Goal: Transaction & Acquisition: Purchase product/service

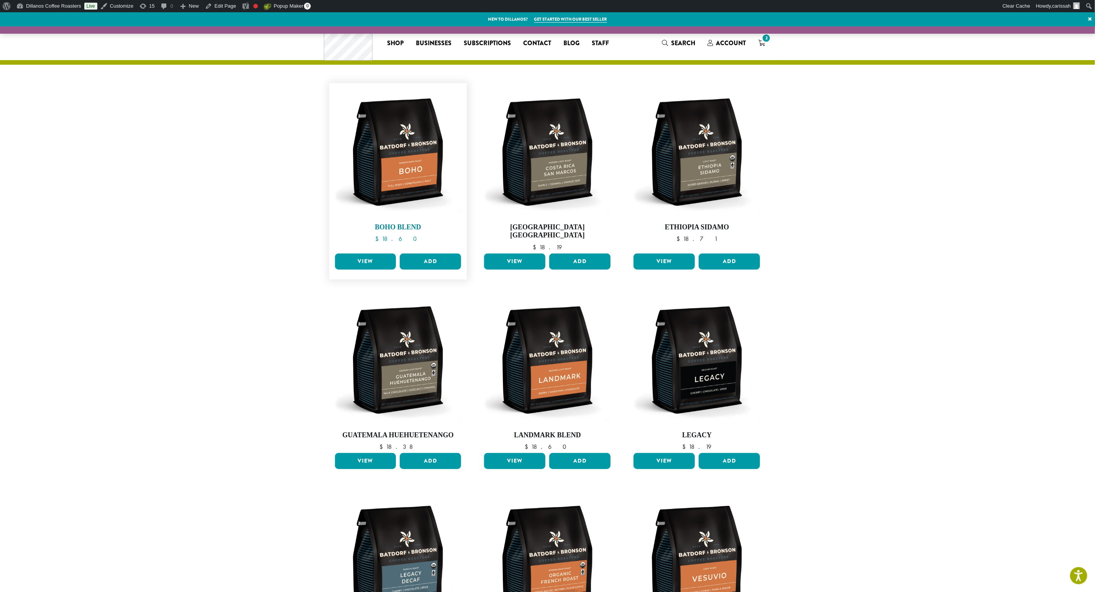
drag, startPoint x: 369, startPoint y: 159, endPoint x: 392, endPoint y: 165, distance: 23.3
click at [369, 159] on img at bounding box center [398, 152] width 130 height 130
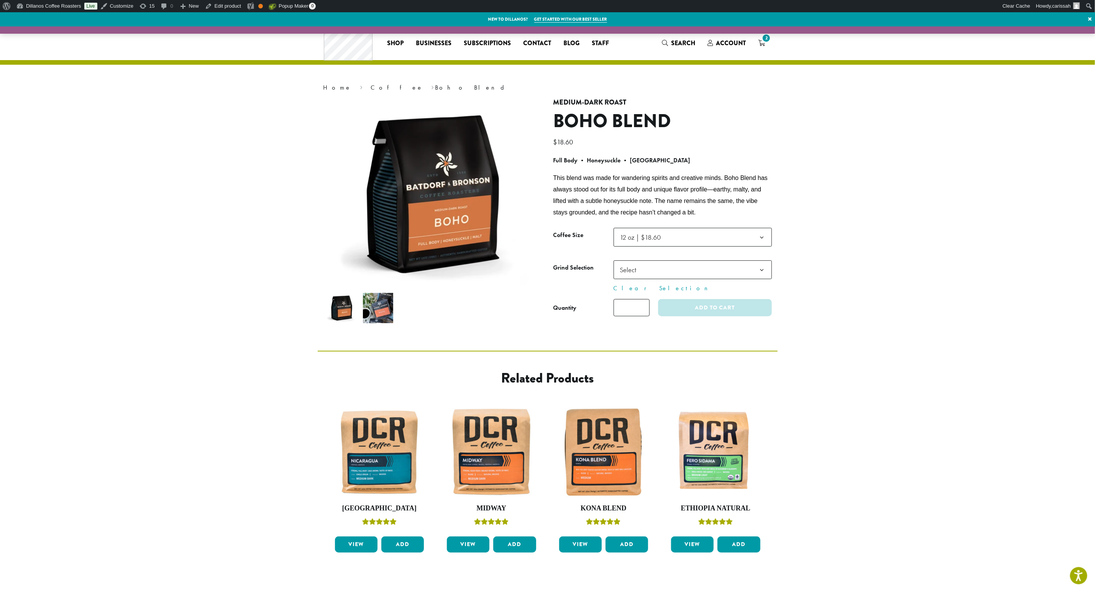
click at [381, 315] on img at bounding box center [378, 308] width 30 height 30
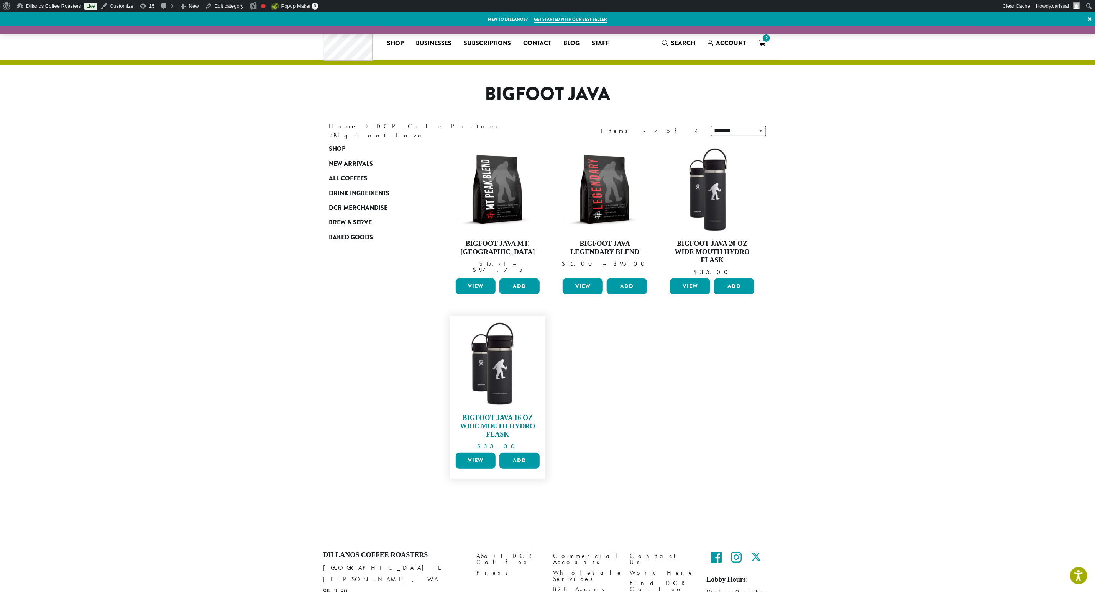
click at [500, 376] on img at bounding box center [497, 364] width 88 height 88
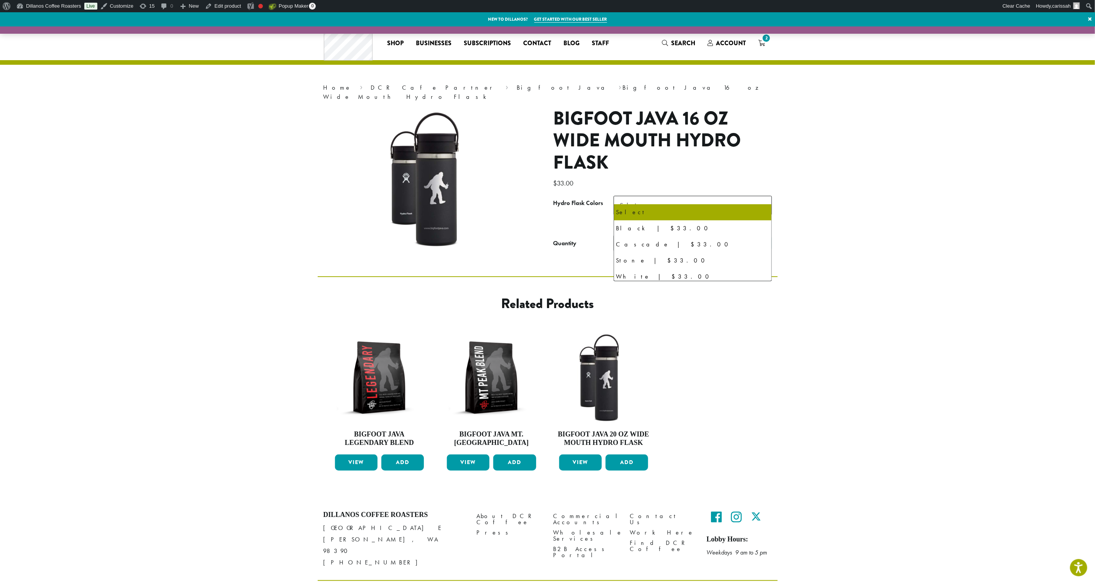
click at [671, 196] on span "Select" at bounding box center [692, 205] width 158 height 19
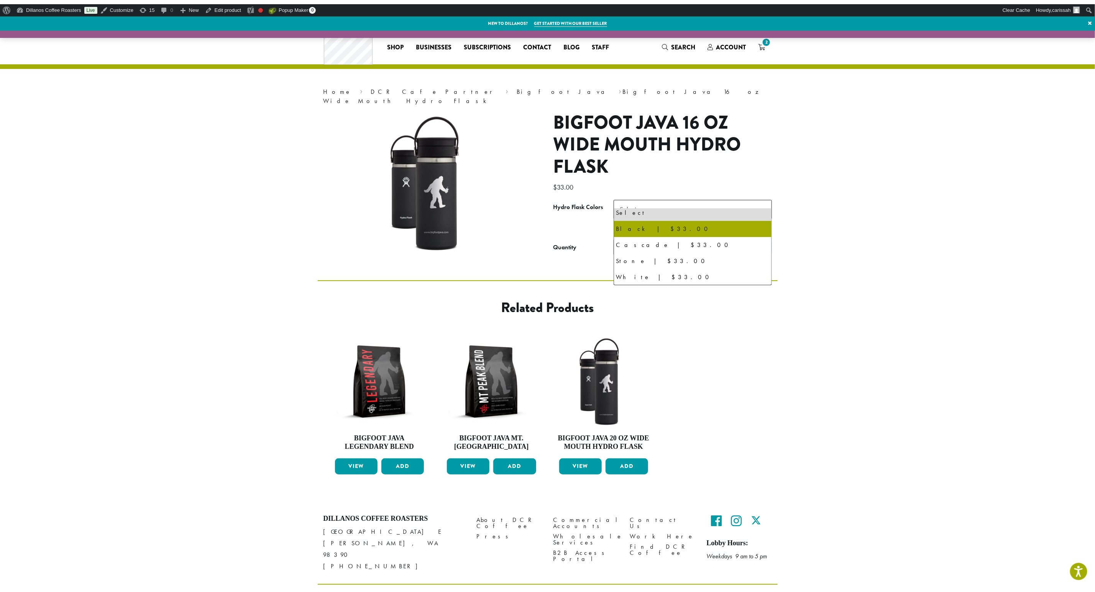
scroll to position [4, 0]
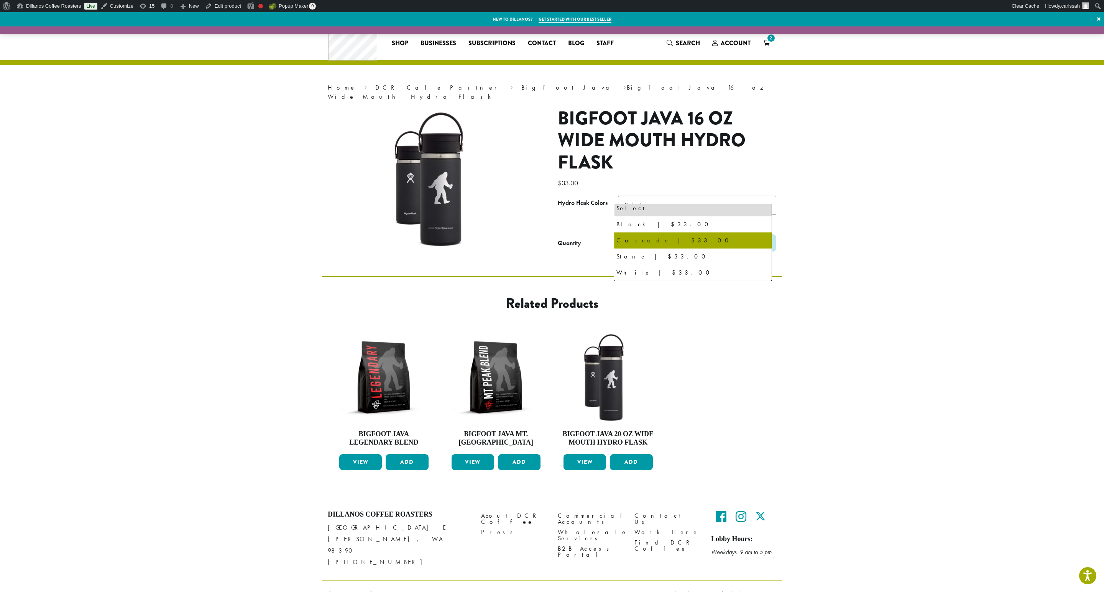
select select "*******"
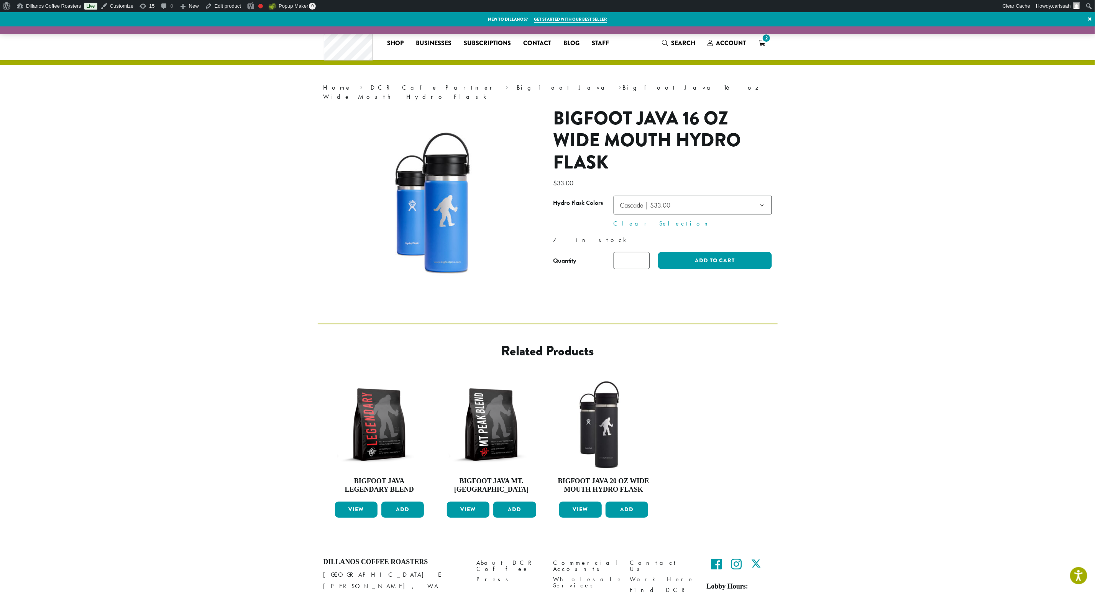
click at [705, 261] on div "**********" at bounding box center [663, 207] width 230 height 198
click at [716, 252] on button "Add to cart" at bounding box center [714, 260] width 113 height 17
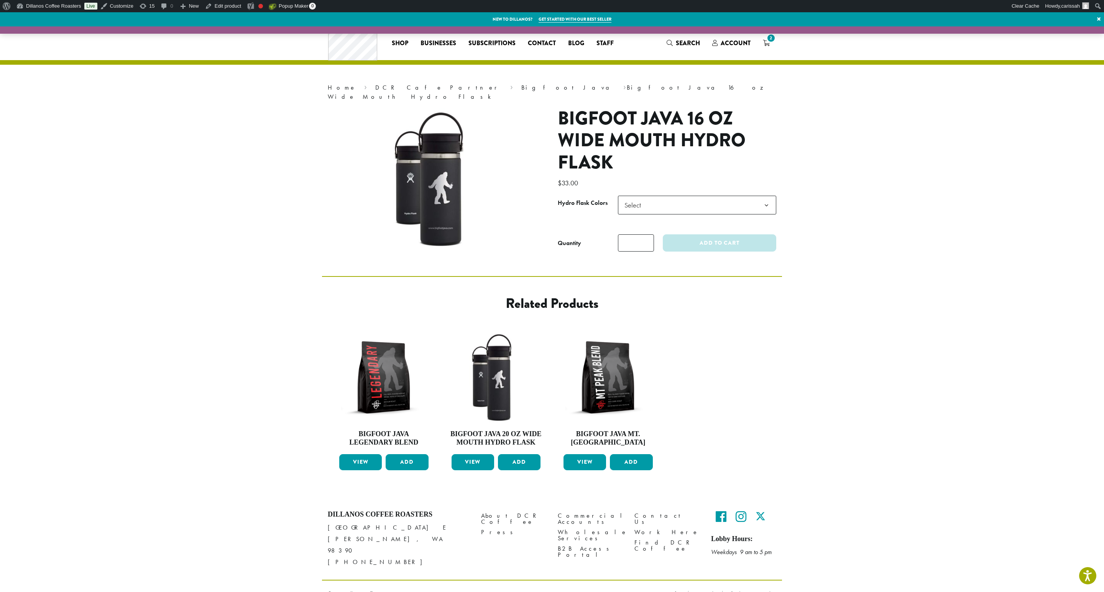
click at [674, 196] on span "Select" at bounding box center [697, 205] width 158 height 19
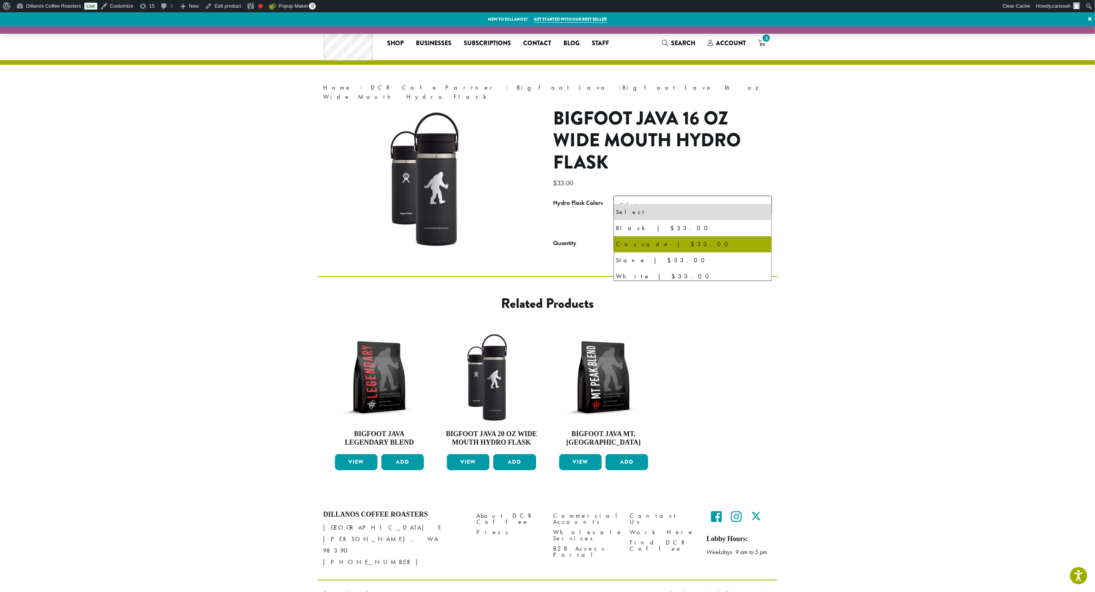
select select "*******"
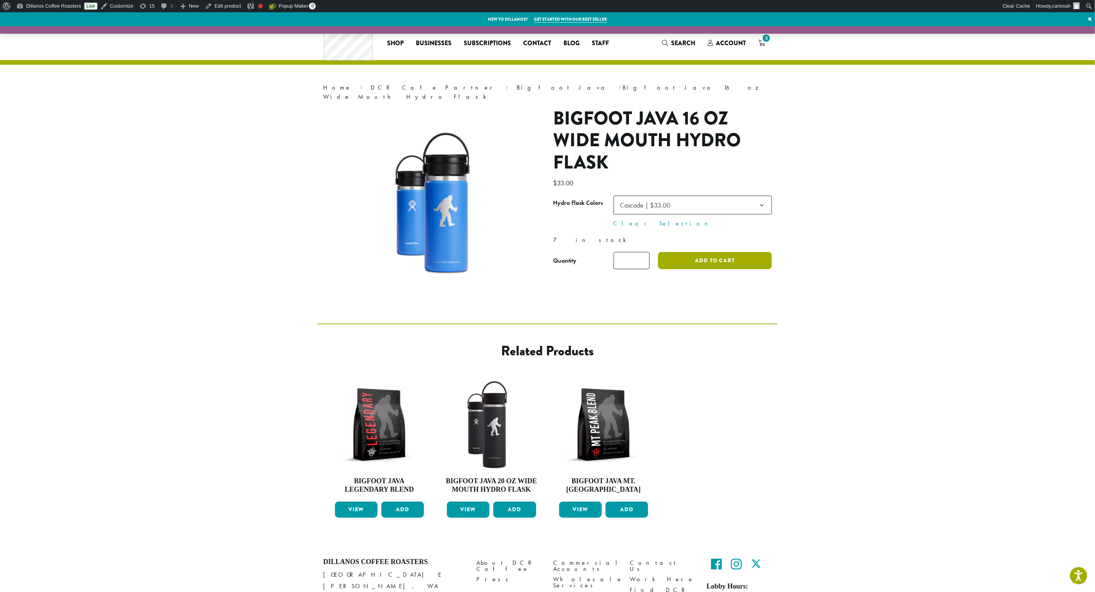
click at [676, 255] on button "Add to cart" at bounding box center [714, 260] width 113 height 17
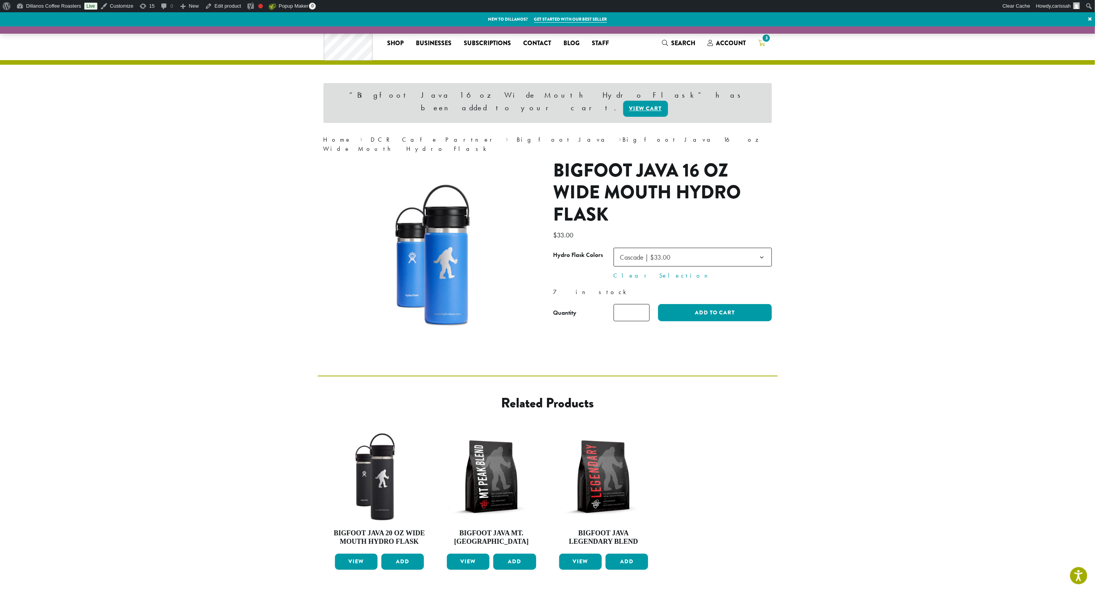
click at [766, 42] on span "3" at bounding box center [766, 38] width 10 height 10
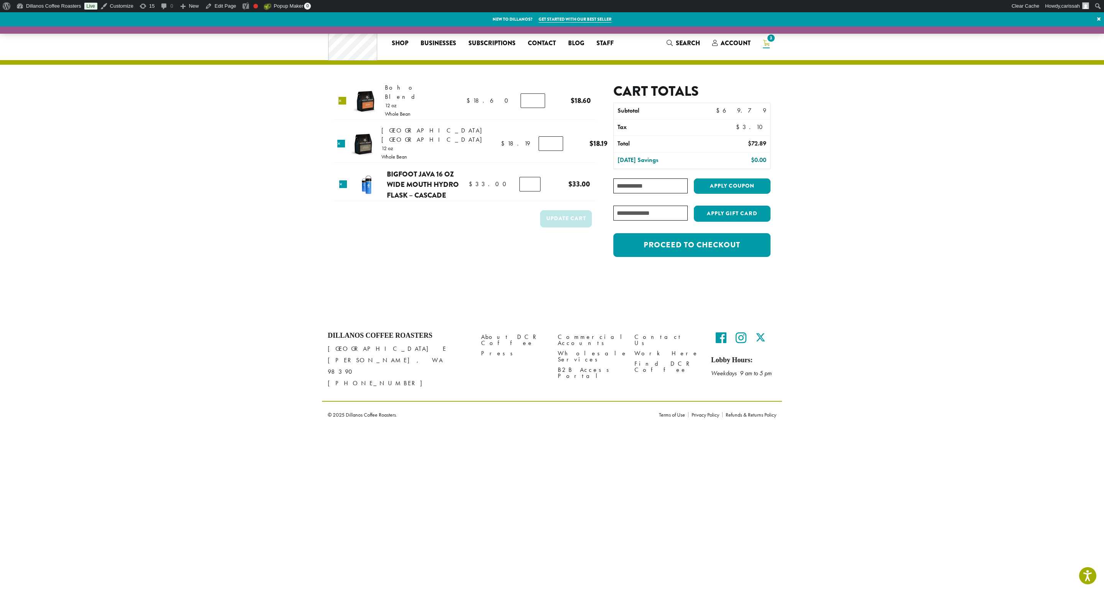
click at [342, 97] on link "×" at bounding box center [342, 101] width 8 height 8
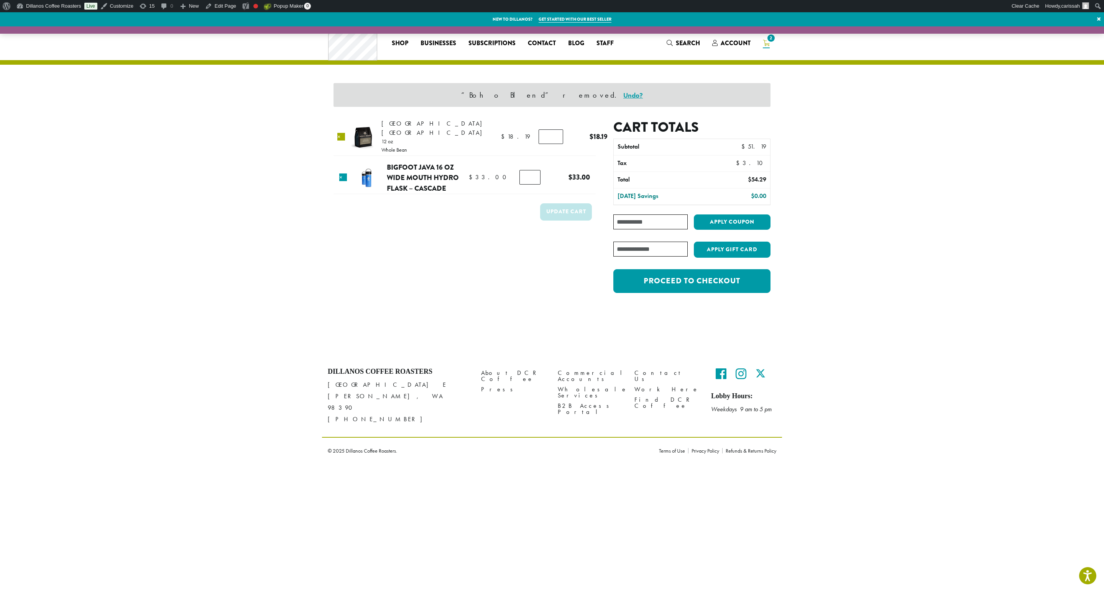
click at [344, 133] on link "×" at bounding box center [341, 137] width 8 height 8
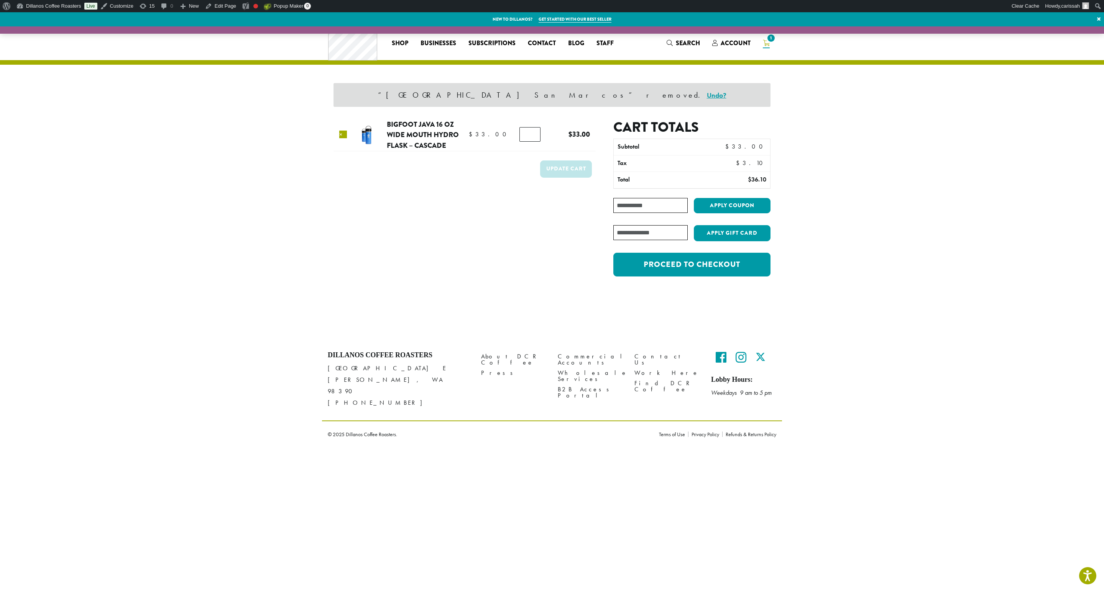
click at [345, 136] on link "×" at bounding box center [343, 135] width 8 height 8
